Goal: Information Seeking & Learning: Learn about a topic

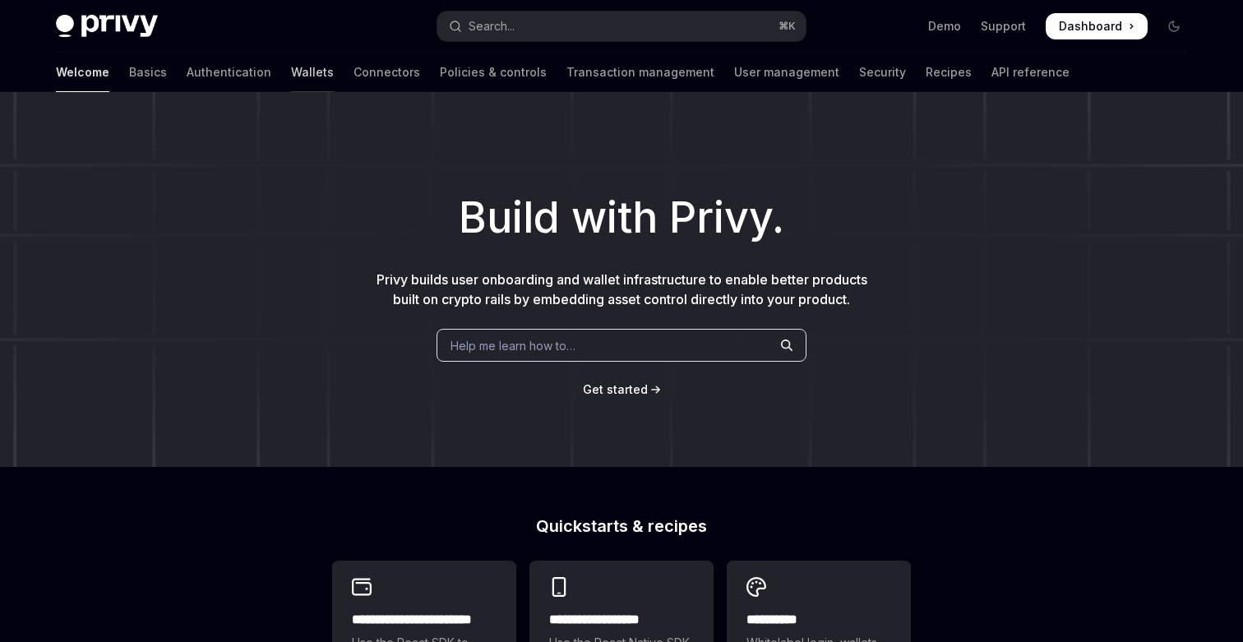
click at [291, 74] on link "Wallets" at bounding box center [312, 72] width 43 height 39
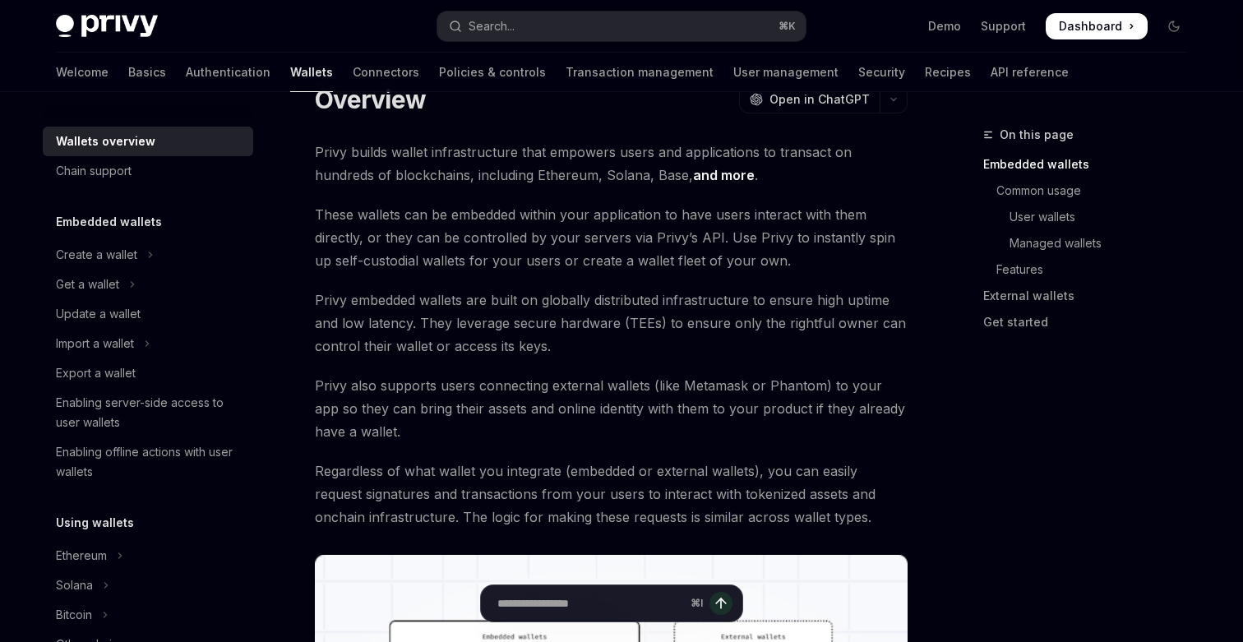
scroll to position [75, 0]
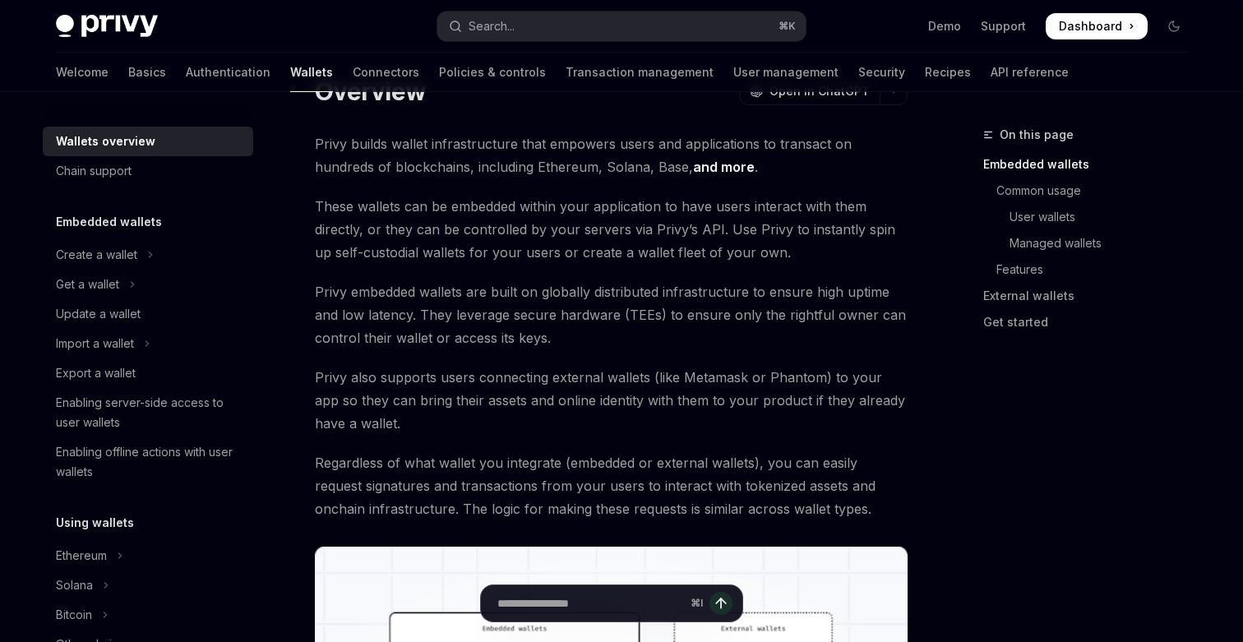
click at [127, 239] on div "Embedded wallets Create a wallet Get a wallet Update a wallet Import a wallet E…" at bounding box center [148, 349] width 211 height 275
click at [125, 256] on div "Create a wallet" at bounding box center [96, 255] width 81 height 20
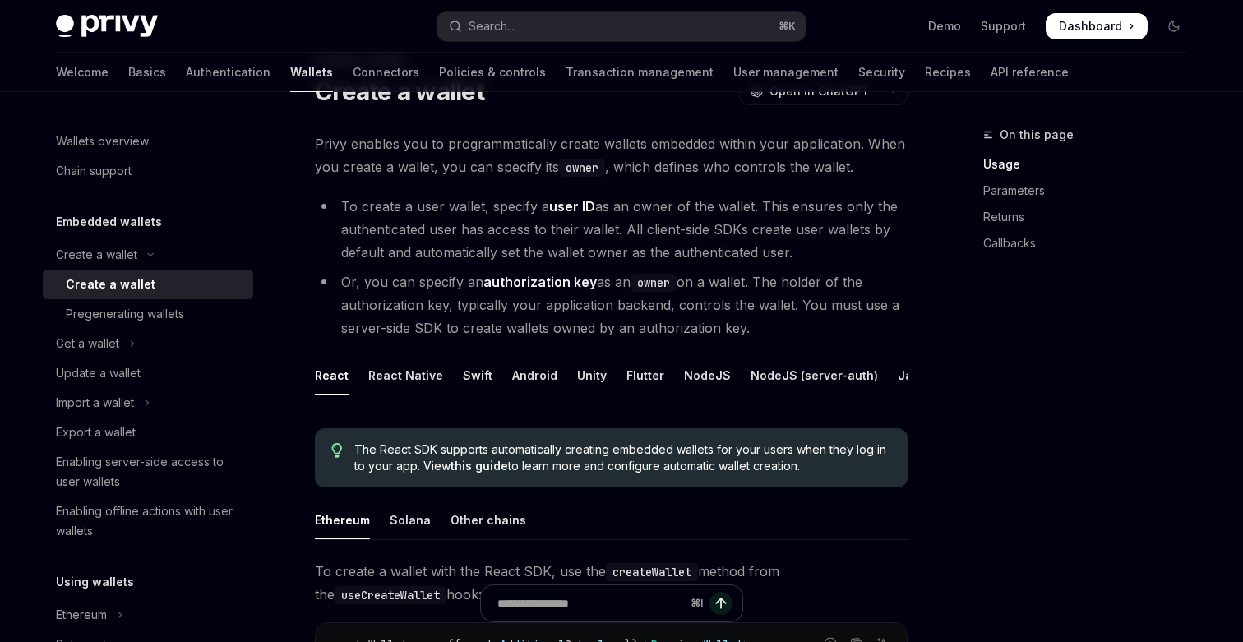
click at [138, 227] on h5 "Embedded wallets" at bounding box center [109, 222] width 106 height 20
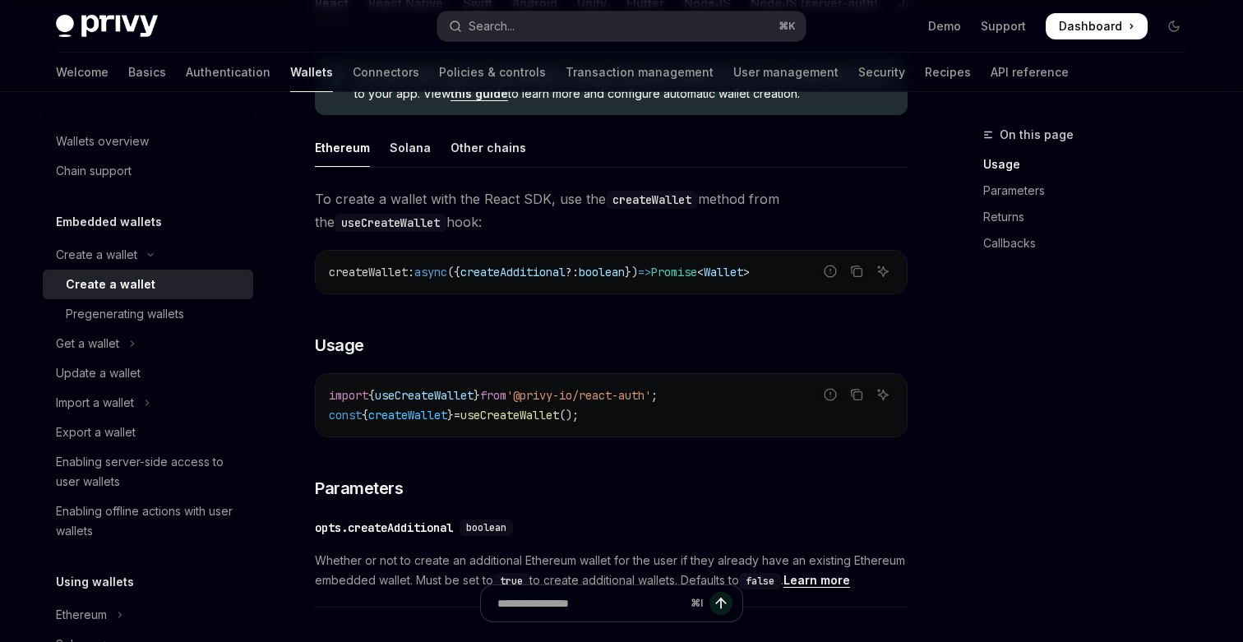
scroll to position [464, 0]
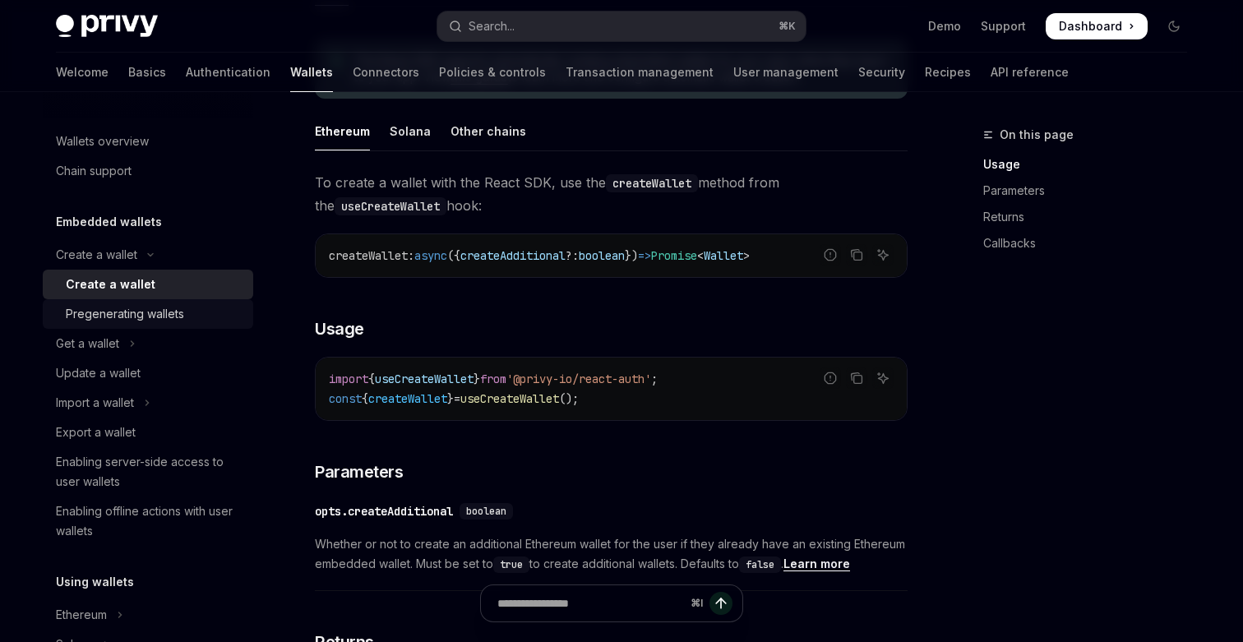
click at [161, 310] on div "Pregenerating wallets" at bounding box center [125, 314] width 118 height 20
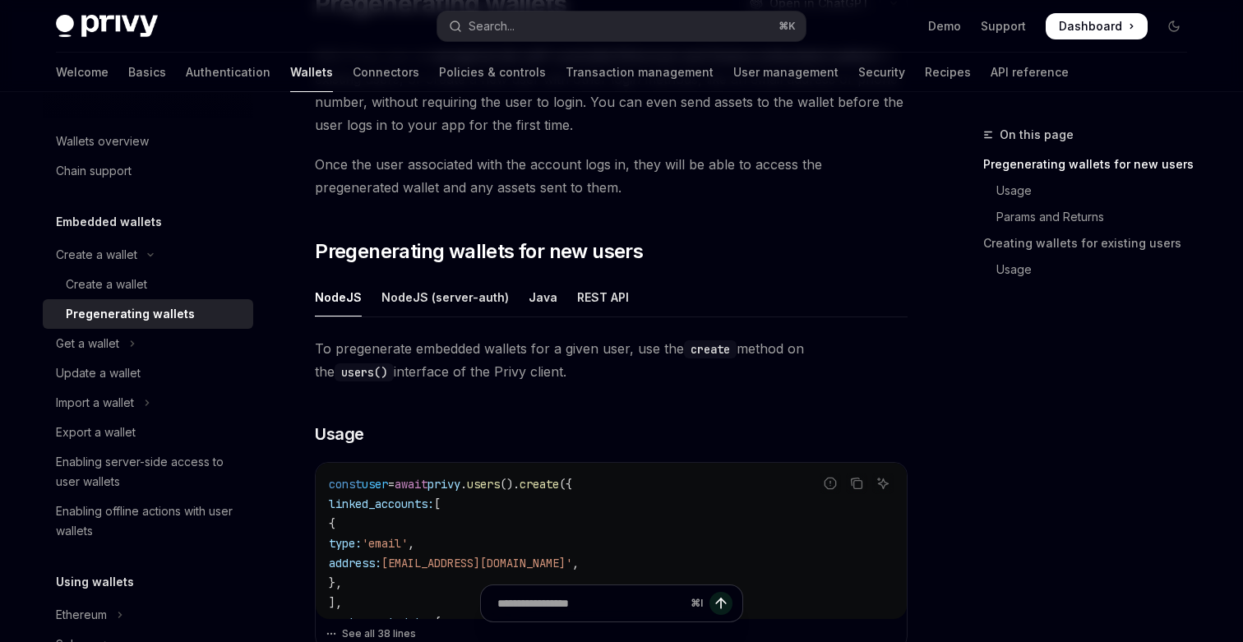
scroll to position [168, 0]
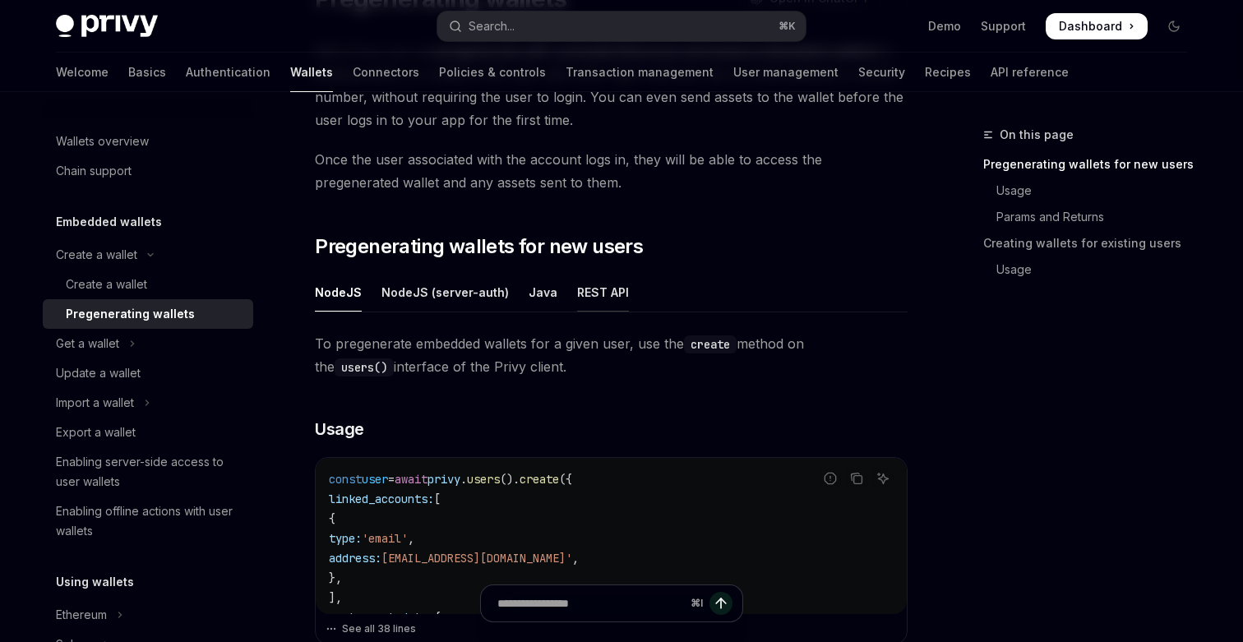
click at [609, 294] on div "REST API" at bounding box center [603, 292] width 52 height 39
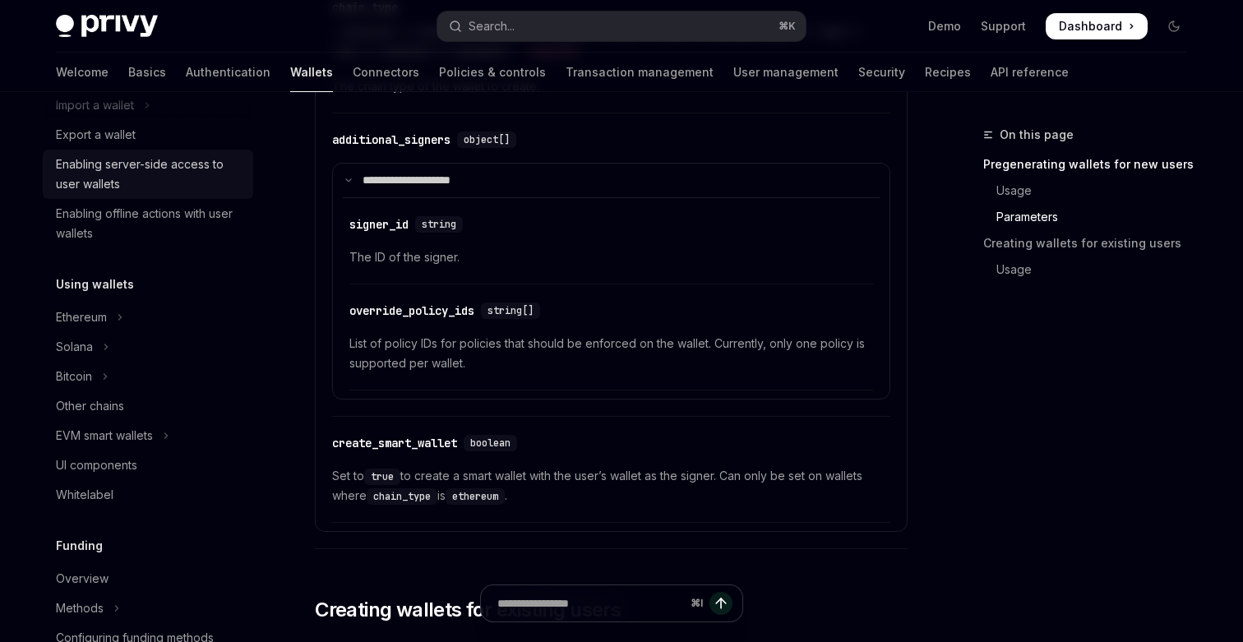
scroll to position [300, 0]
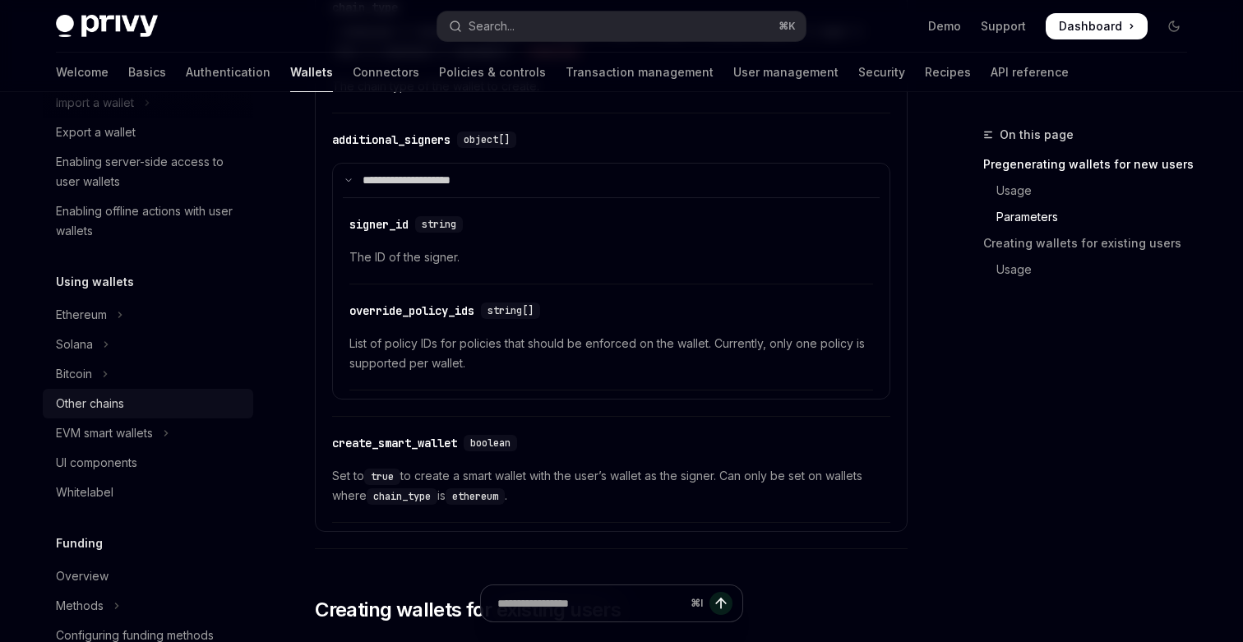
click at [189, 410] on div "Other chains" at bounding box center [149, 404] width 187 height 20
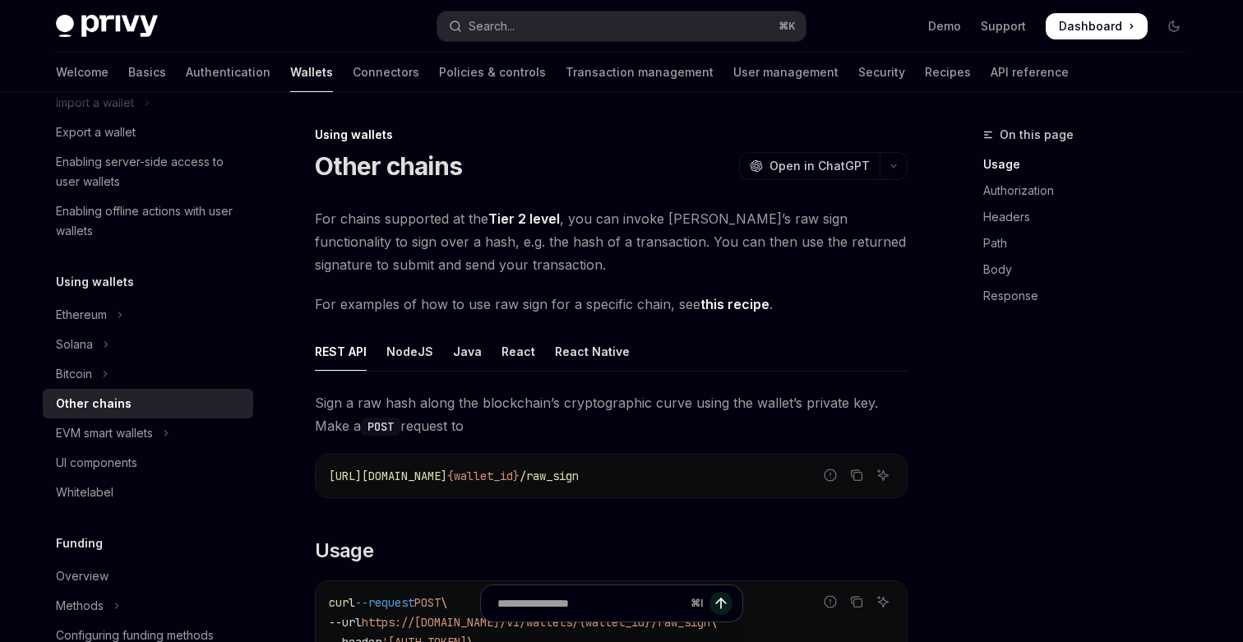
click at [536, 213] on link "Tier 2 level" at bounding box center [524, 219] width 72 height 17
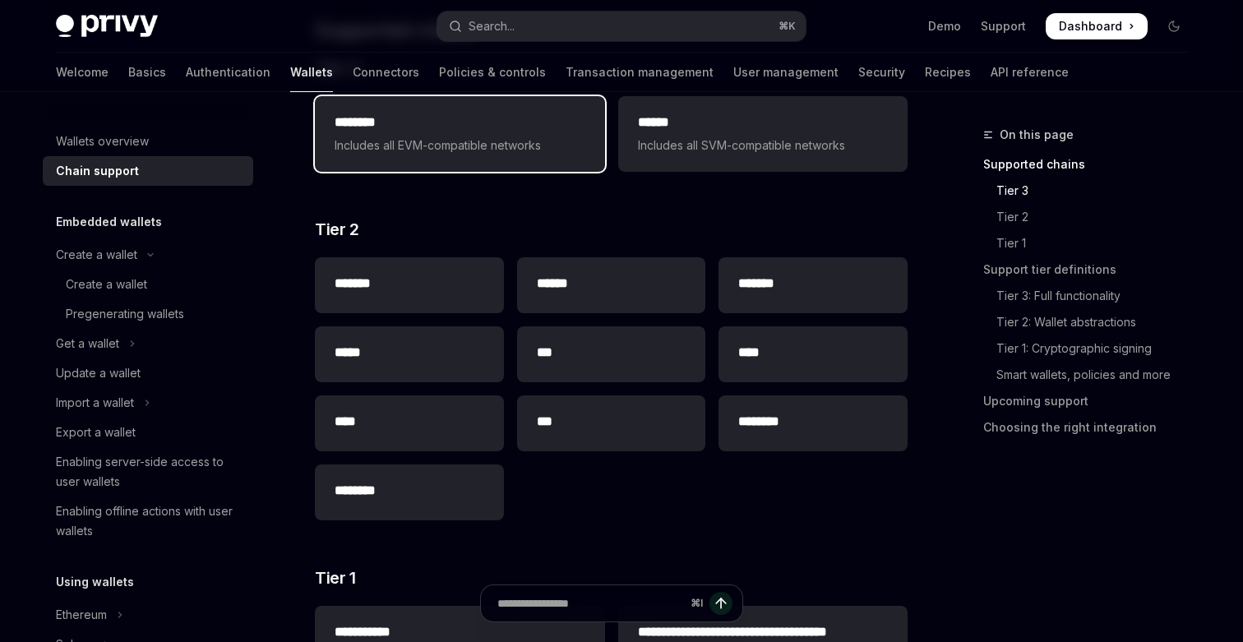
scroll to position [300, 0]
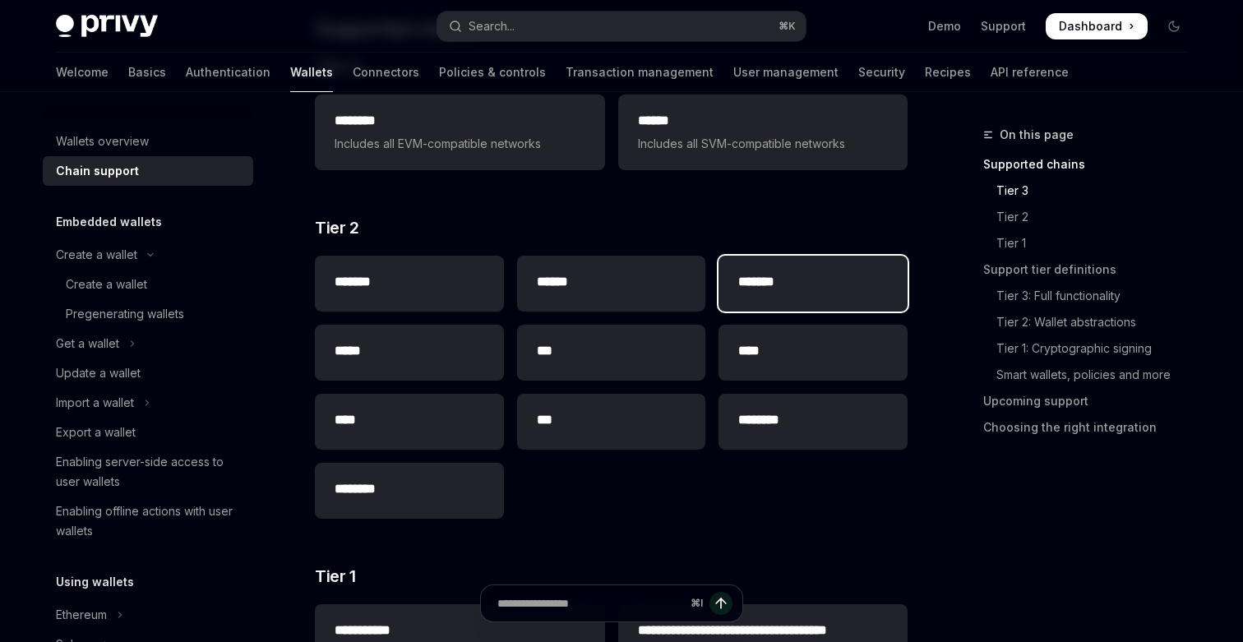
click at [771, 275] on h2 "*******" at bounding box center [813, 282] width 150 height 20
type textarea "*"
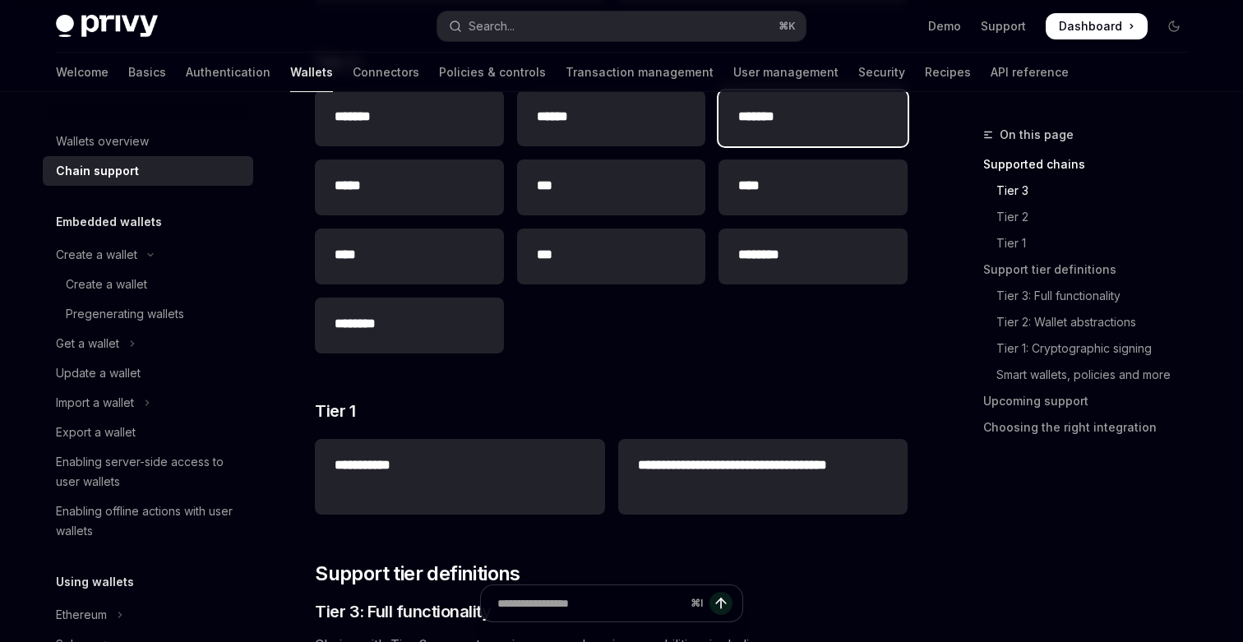
scroll to position [417, 0]
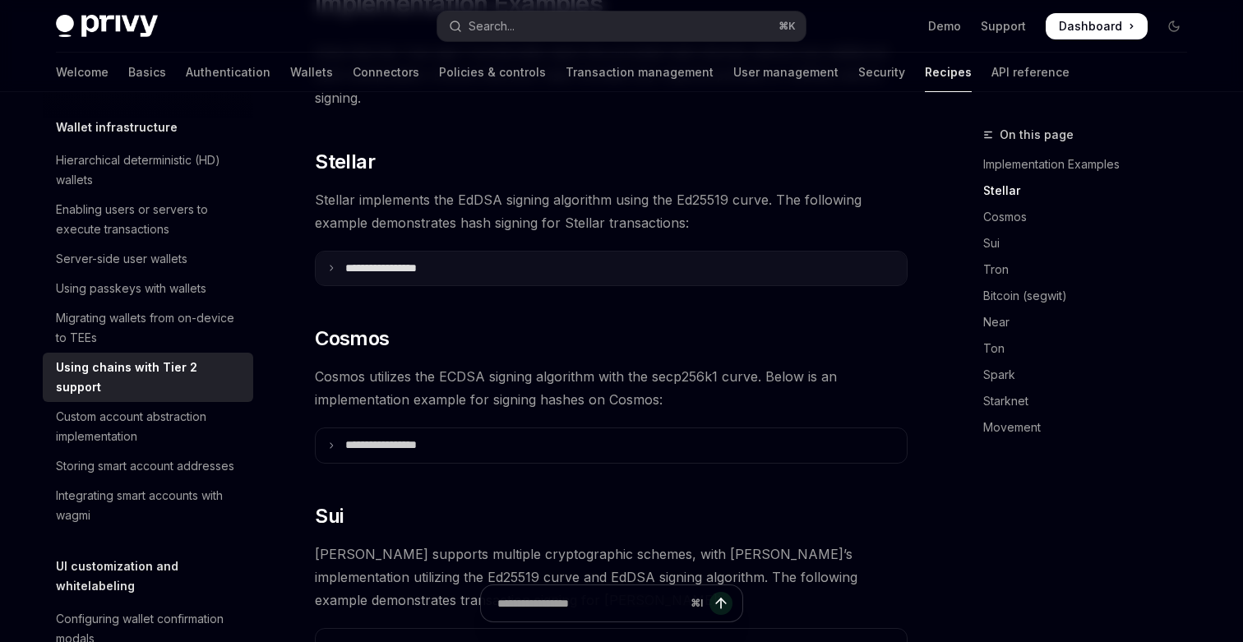
click at [652, 252] on summary "**********" at bounding box center [611, 269] width 591 height 35
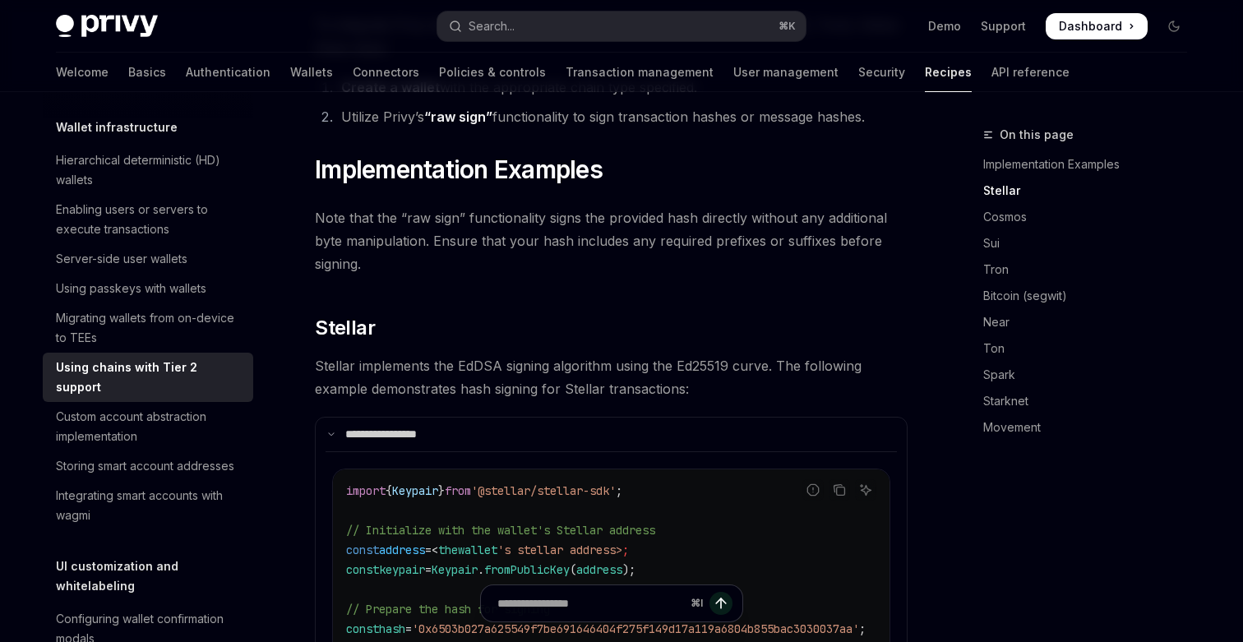
scroll to position [0, 0]
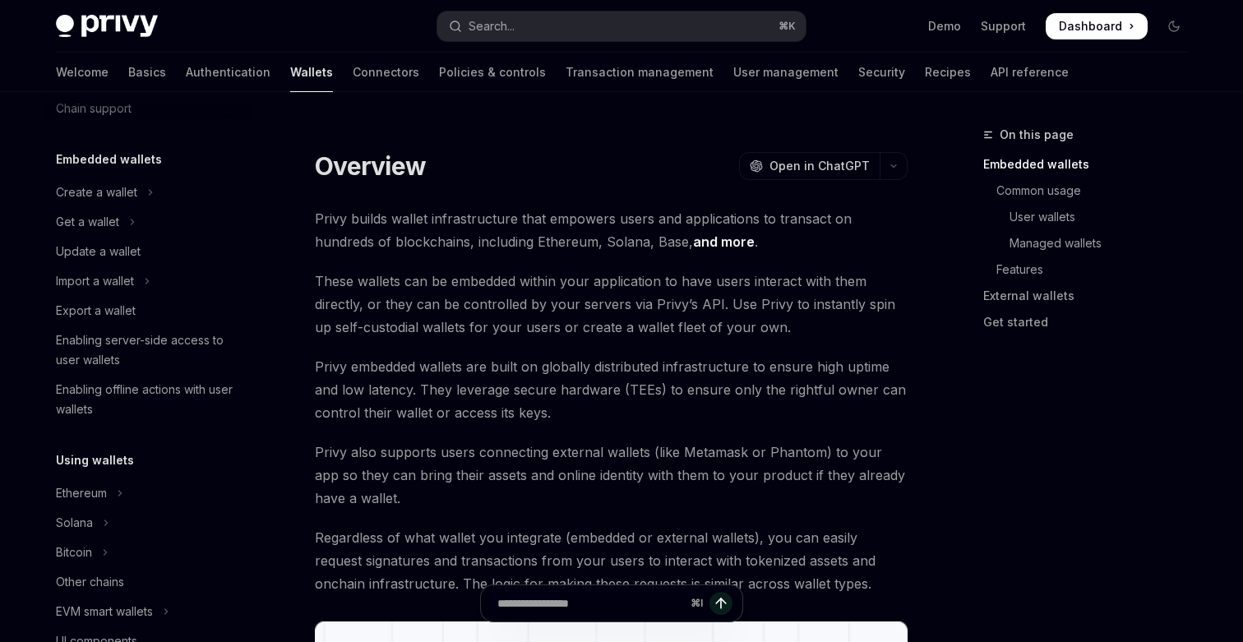
scroll to position [63, 0]
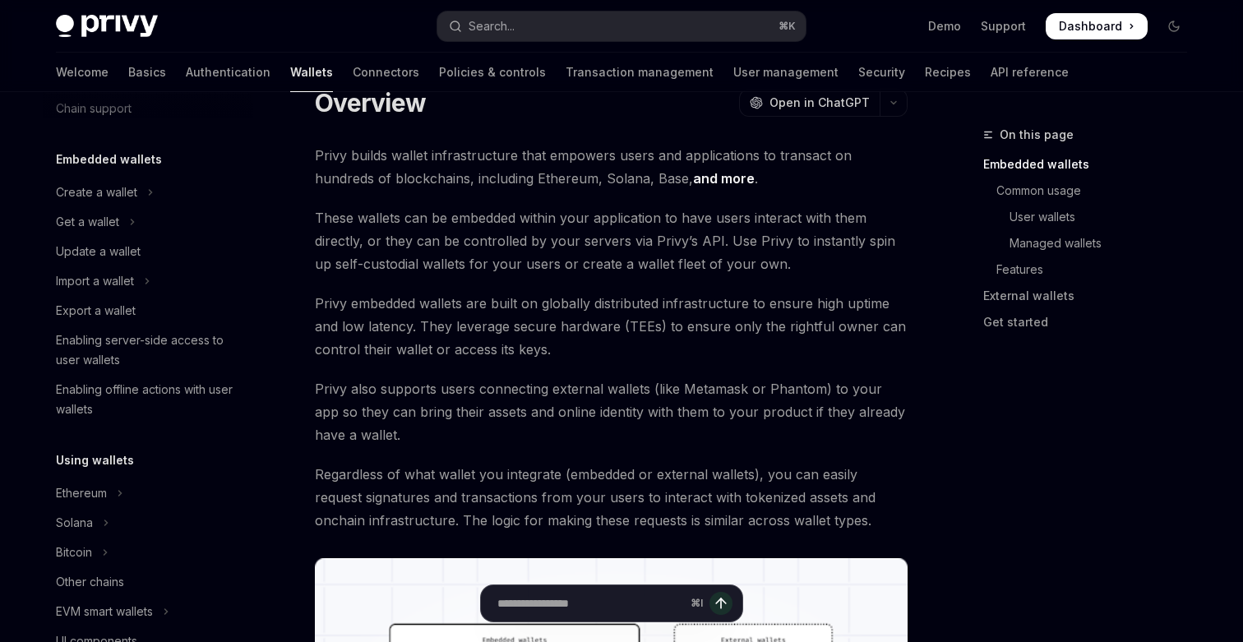
click at [693, 178] on link "and more" at bounding box center [724, 178] width 62 height 17
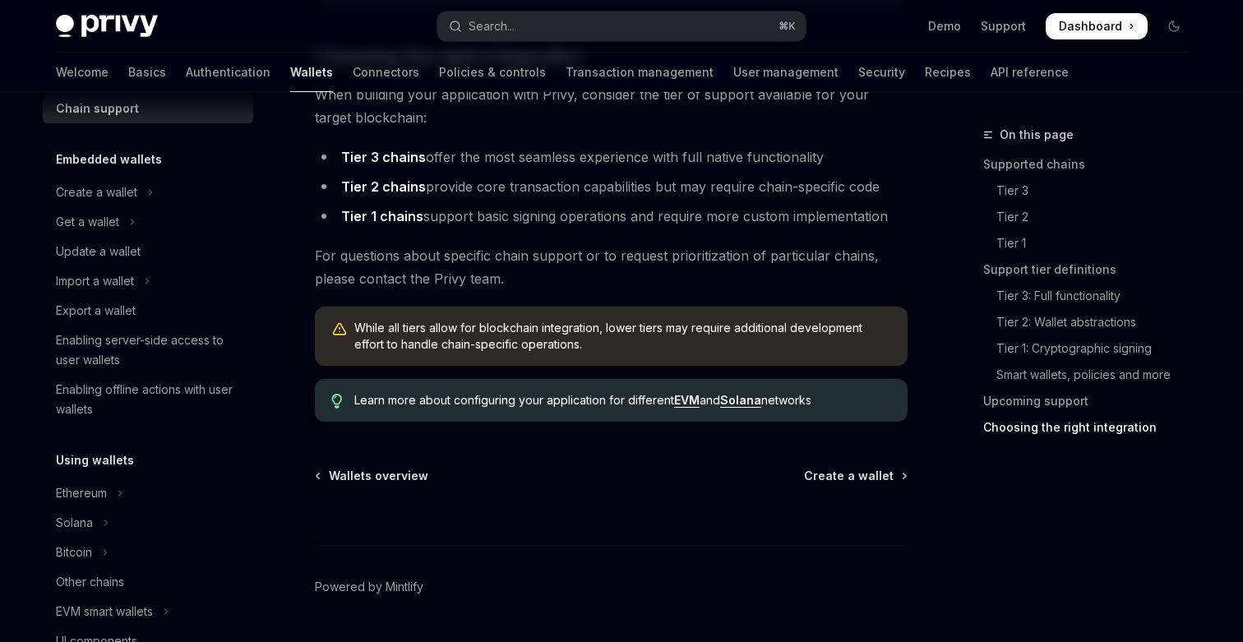
scroll to position [2119, 0]
click at [377, 221] on strong "Tier 1 chains" at bounding box center [382, 218] width 82 height 16
click at [874, 479] on span "Create a wallet" at bounding box center [849, 478] width 90 height 16
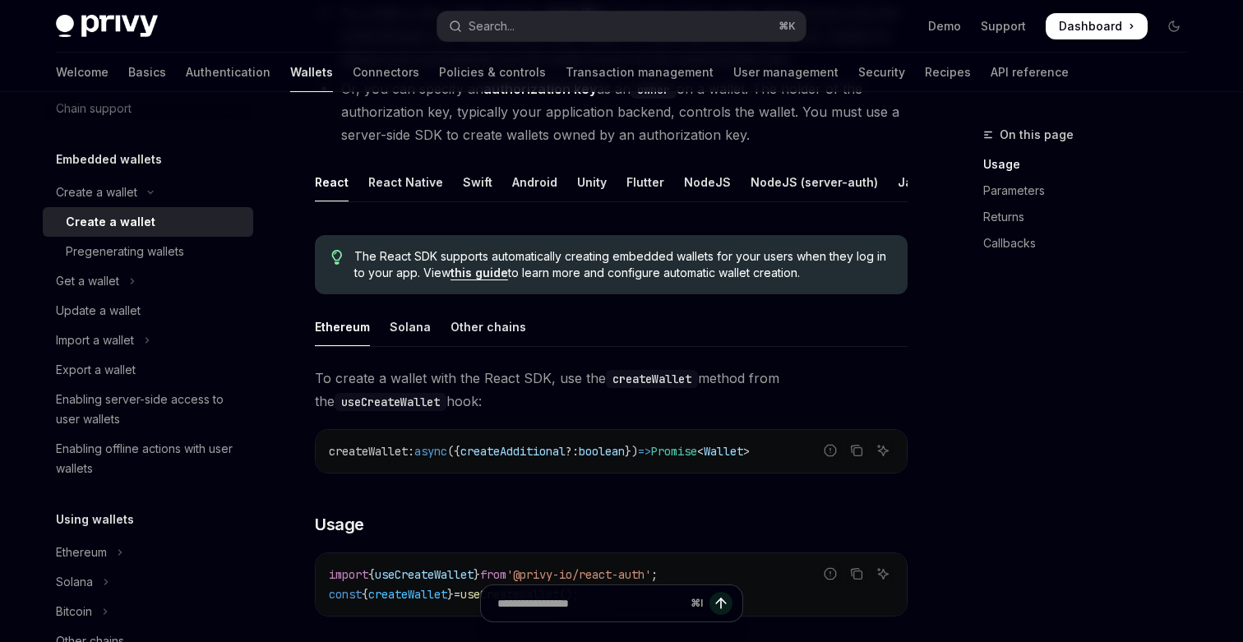
scroll to position [303, 0]
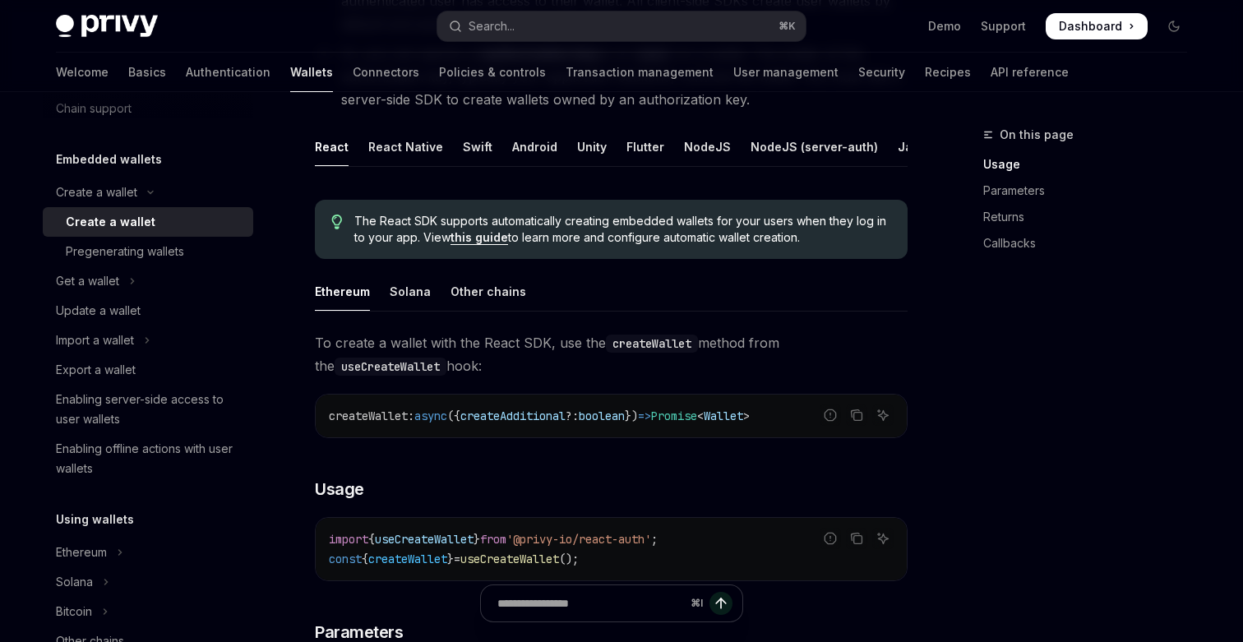
click at [269, 71] on div "Welcome Basics Authentication Wallets Connectors Policies & controls Transactio…" at bounding box center [562, 72] width 1013 height 39
click at [353, 76] on link "Connectors" at bounding box center [386, 72] width 67 height 39
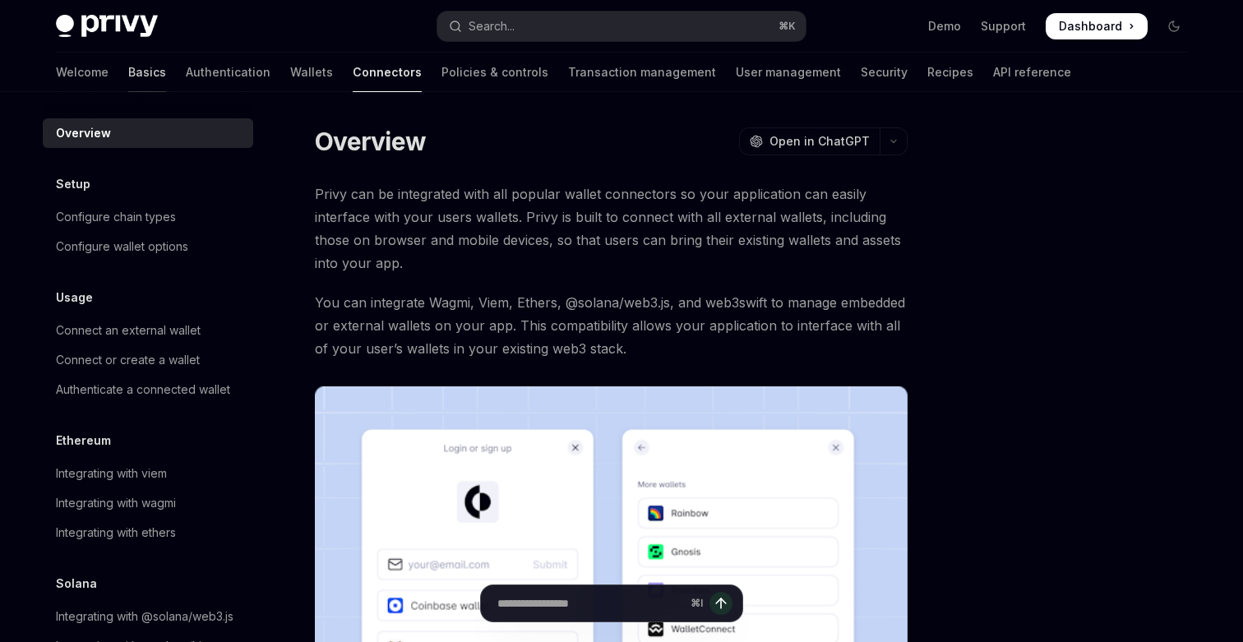
click at [128, 69] on link "Basics" at bounding box center [147, 72] width 38 height 39
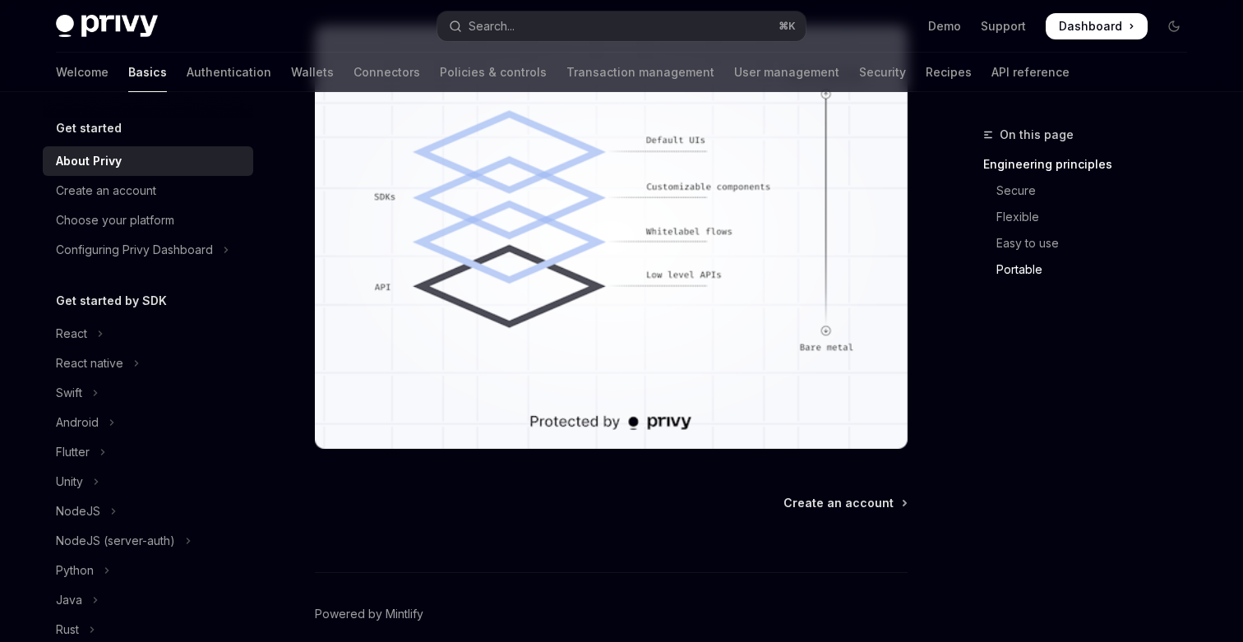
scroll to position [1530, 0]
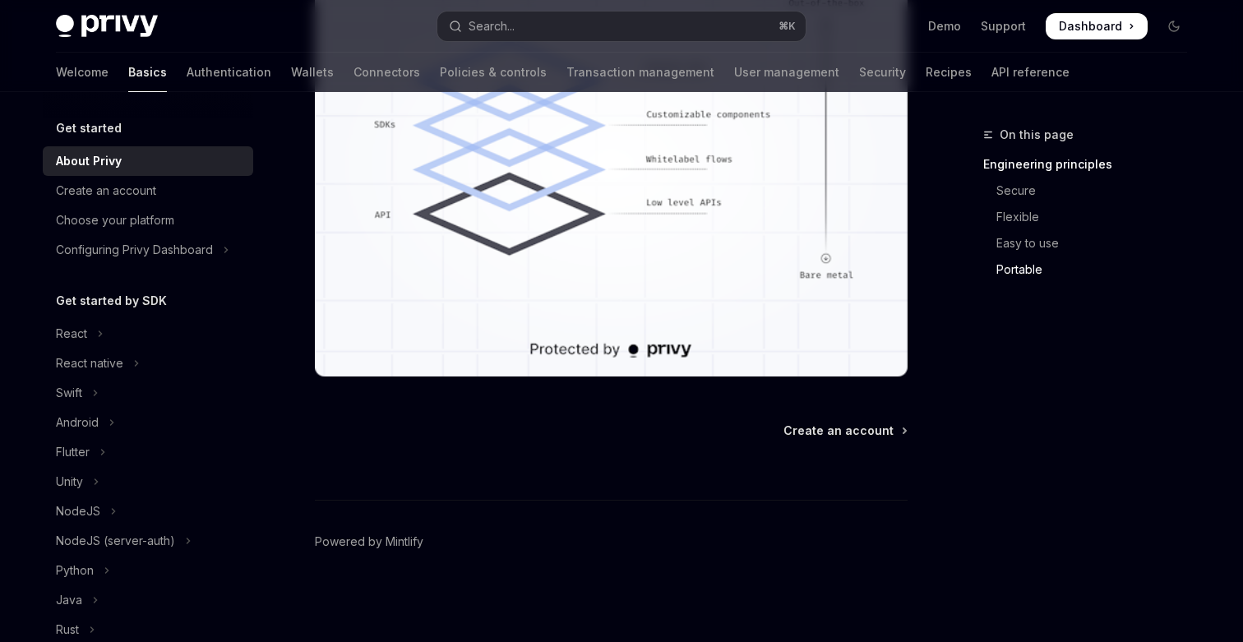
click at [882, 439] on div "⌘ I" at bounding box center [611, 469] width 593 height 61
click at [852, 441] on div "⌘ I" at bounding box center [611, 469] width 593 height 61
click at [854, 426] on span "Create an account" at bounding box center [839, 431] width 110 height 16
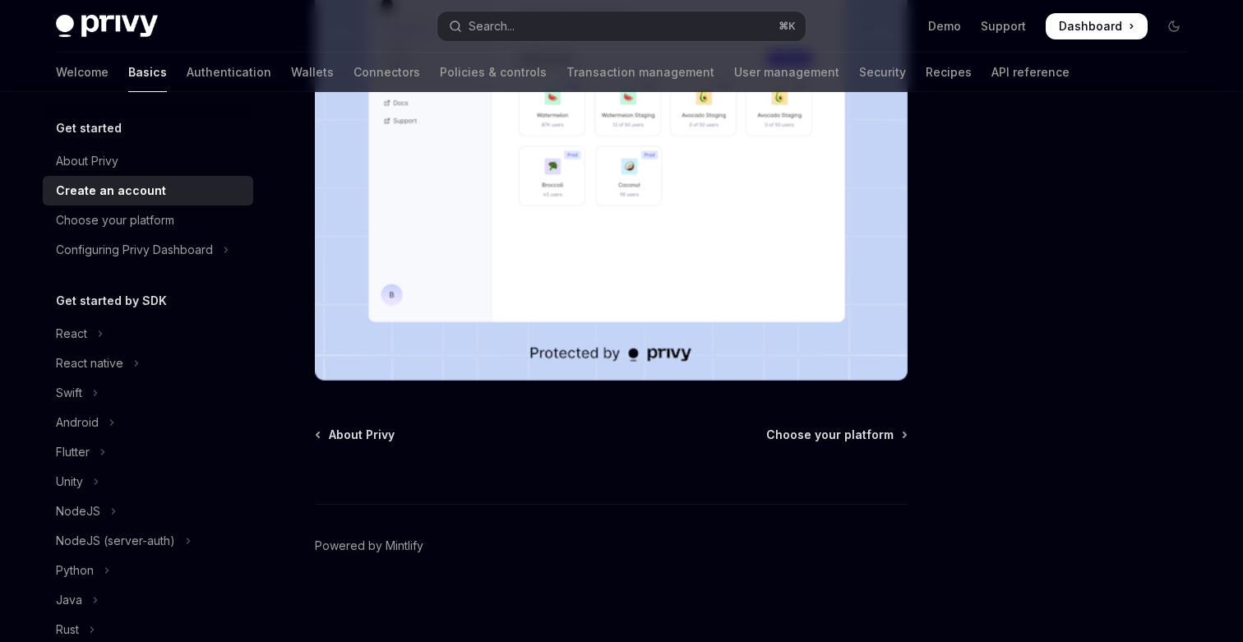
scroll to position [412, 0]
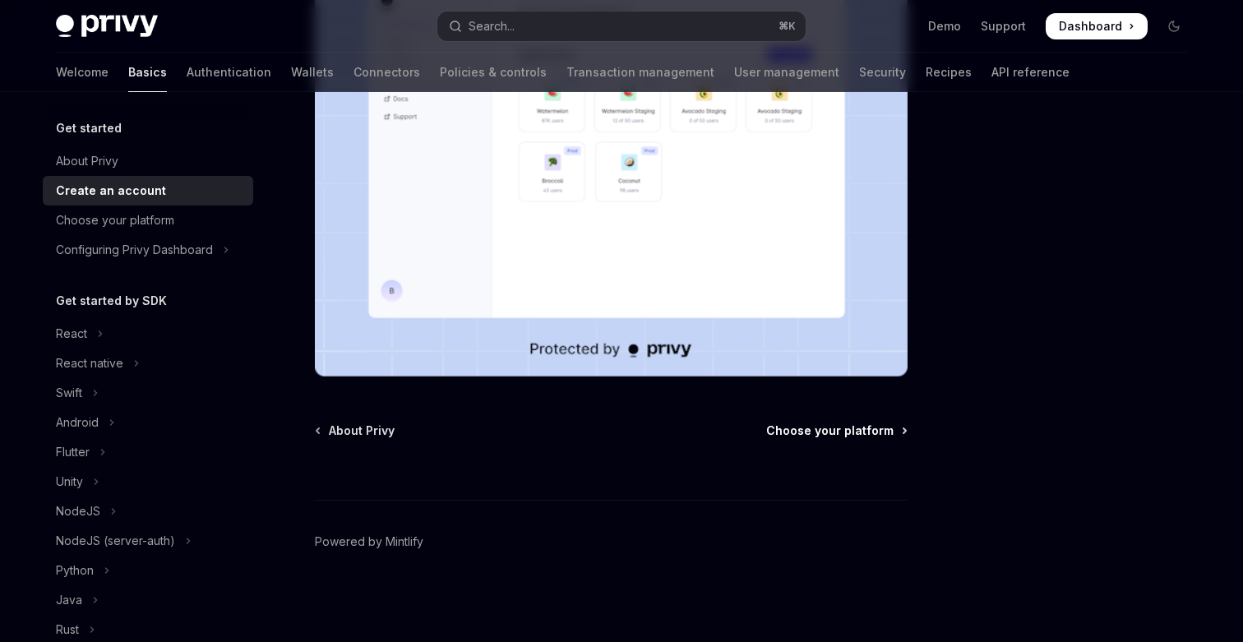
click at [854, 437] on span "Choose your platform" at bounding box center [829, 431] width 127 height 16
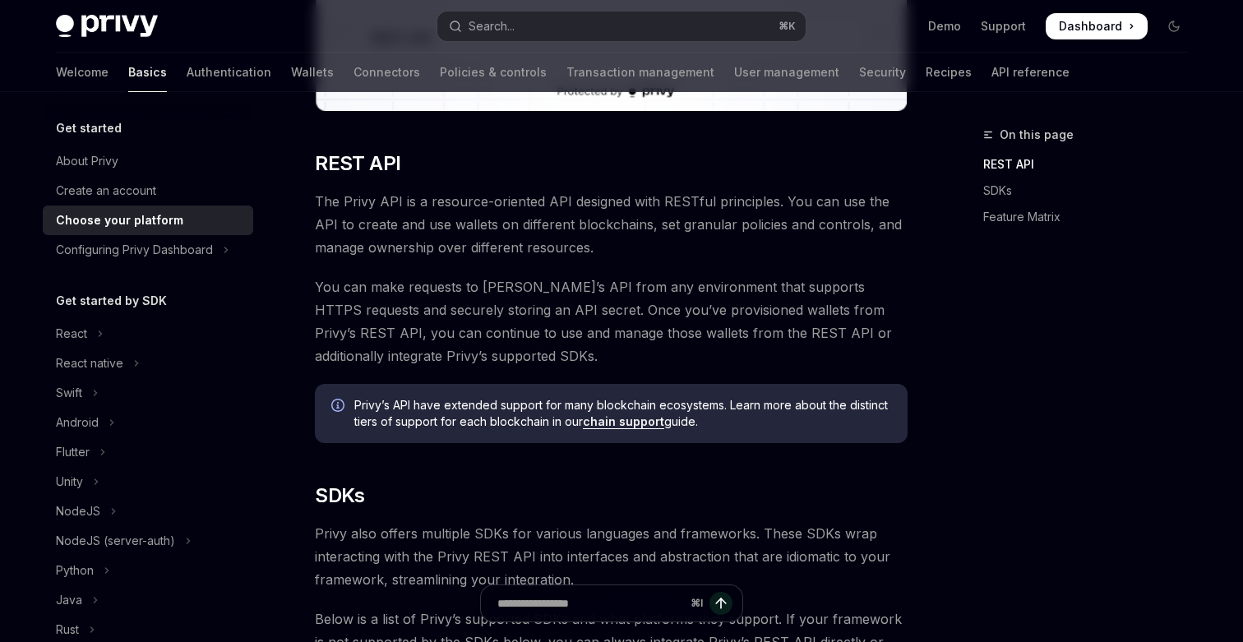
scroll to position [435, 0]
click at [645, 421] on link "chain support" at bounding box center [623, 420] width 81 height 15
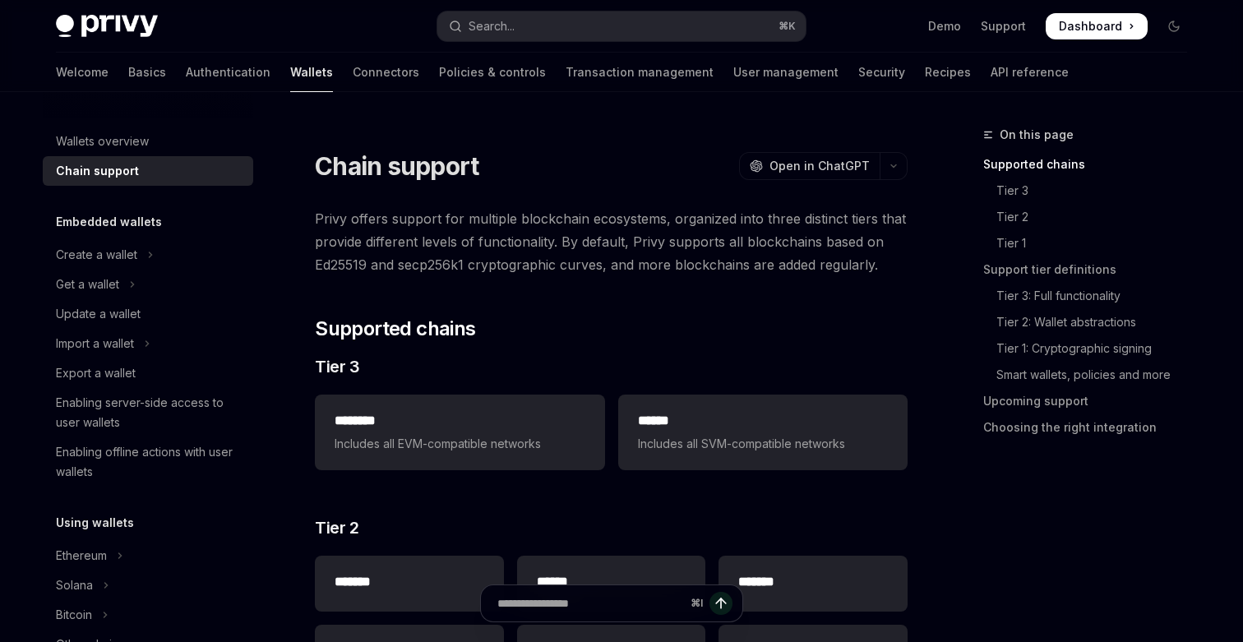
type textarea "*"
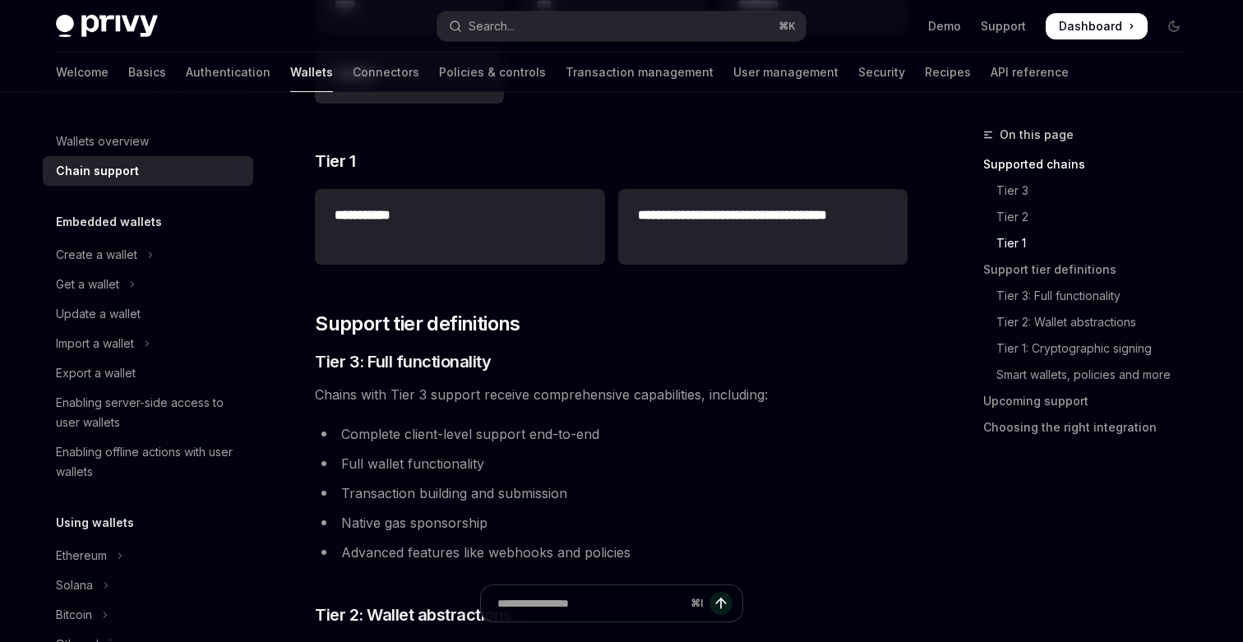
scroll to position [619, 0]
